Goal: Task Accomplishment & Management: Complete application form

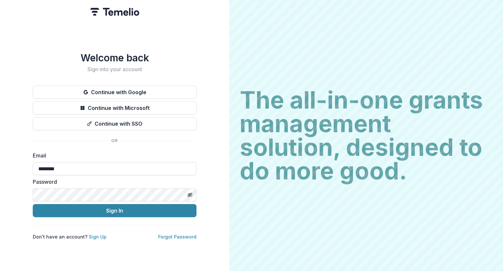
type input "**********"
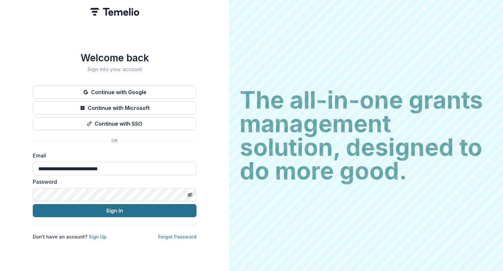
click at [73, 204] on button "Sign In" at bounding box center [115, 210] width 164 height 13
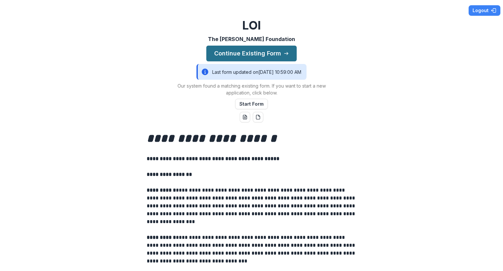
click at [265, 58] on button "Continue Existing Form" at bounding box center [251, 54] width 90 height 16
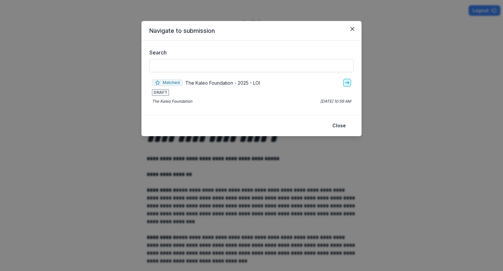
click at [346, 82] on icon "go-to" at bounding box center [347, 82] width 5 height 5
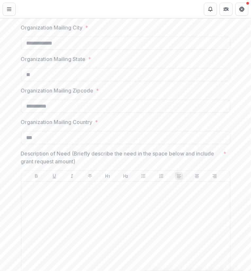
scroll to position [447, 0]
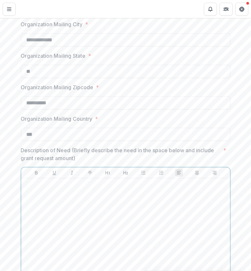
click at [58, 196] on div at bounding box center [126, 230] width 204 height 98
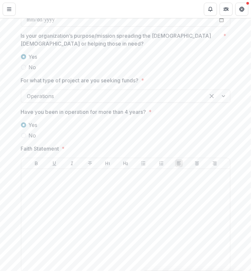
scroll to position [949, 0]
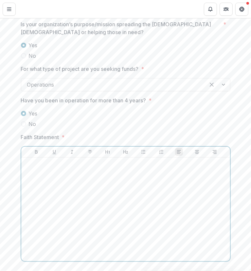
click at [45, 164] on p at bounding box center [126, 163] width 204 height 7
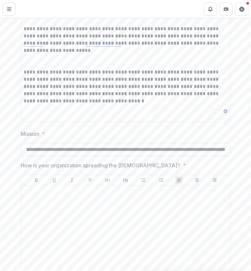
scroll to position [1463, 0]
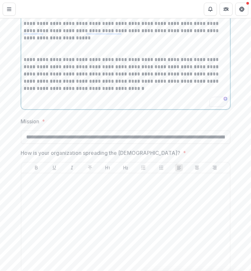
click at [28, 102] on p "To enrich screen reader interactions, please activate Accessibility in Grammarl…" at bounding box center [126, 99] width 204 height 14
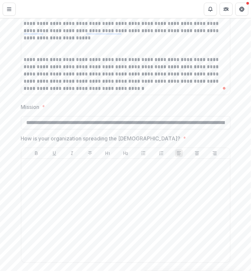
click at [148, 122] on input "**********" at bounding box center [126, 122] width 210 height 13
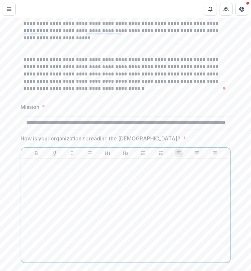
click at [97, 184] on div at bounding box center [126, 210] width 204 height 98
